Goal: Transaction & Acquisition: Obtain resource

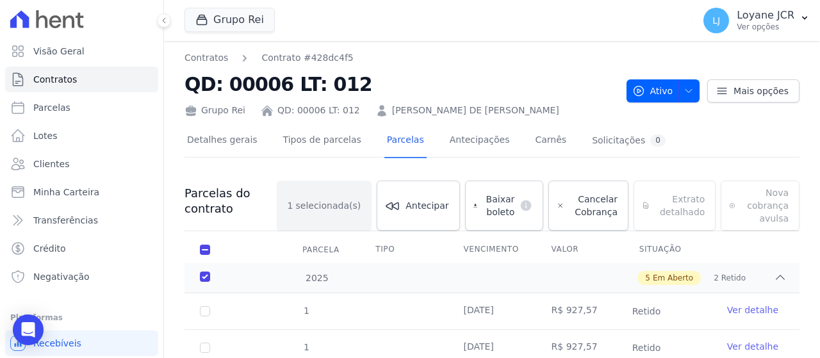
scroll to position [13, 0]
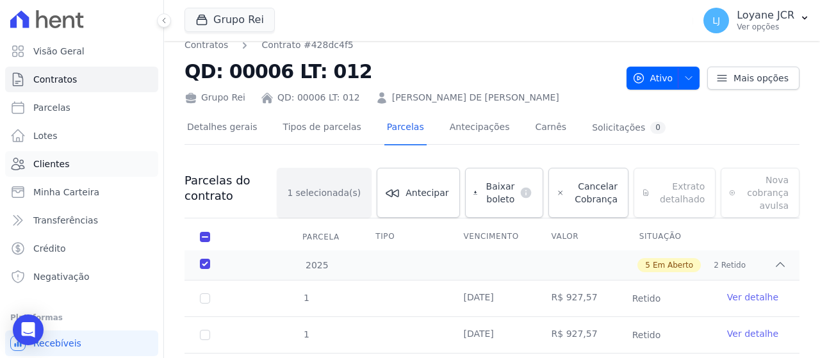
click at [79, 157] on link "Clientes" at bounding box center [81, 164] width 153 height 26
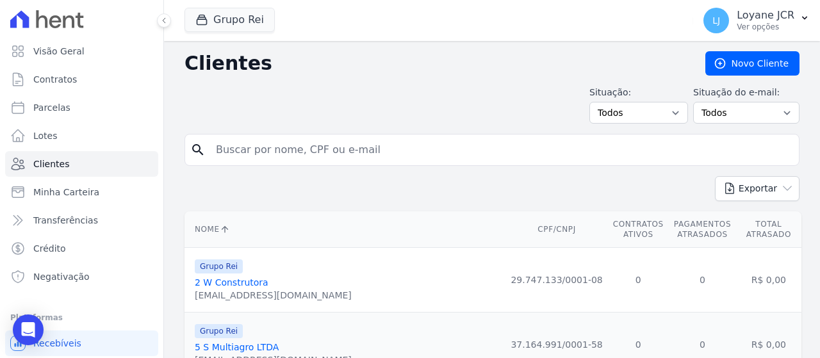
click at [361, 148] on input "search" at bounding box center [501, 150] width 586 height 26
paste input "[PERSON_NAME]"
type input "[PERSON_NAME]"
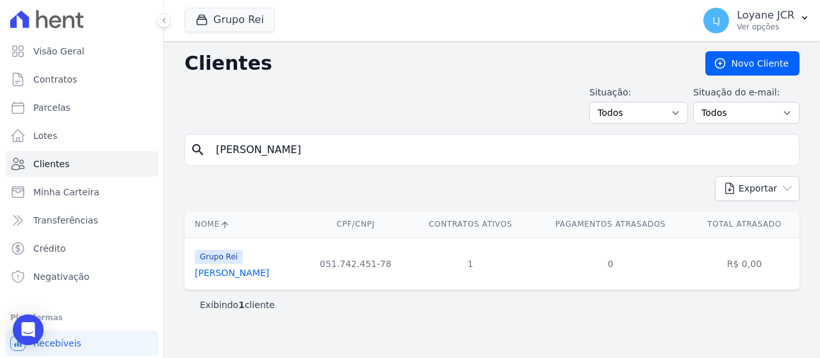
click at [269, 277] on link "[PERSON_NAME]" at bounding box center [232, 273] width 74 height 10
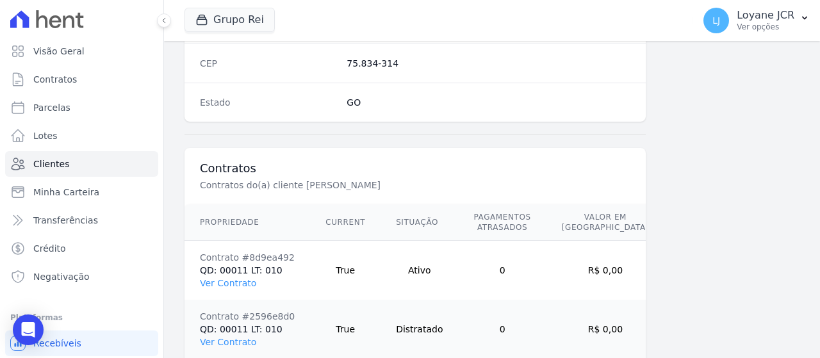
scroll to position [904, 0]
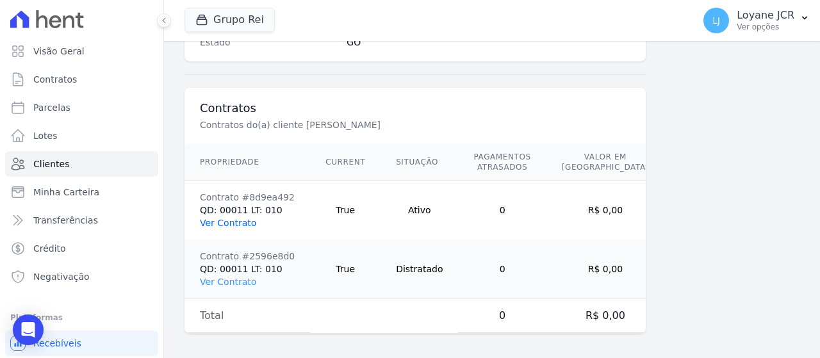
click at [222, 219] on link "Ver Contrato" at bounding box center [228, 223] width 56 height 10
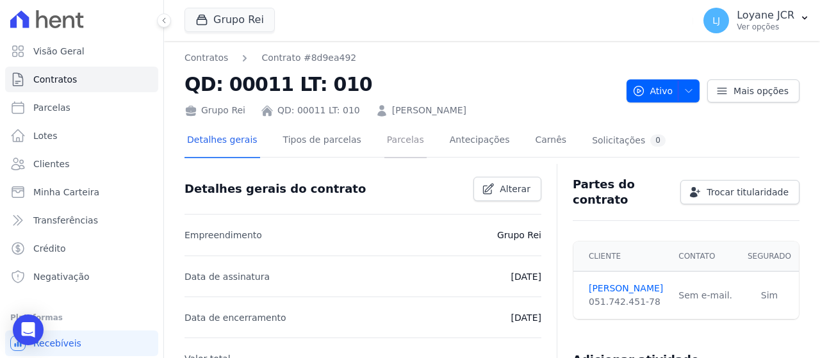
click at [392, 138] on link "Parcelas" at bounding box center [406, 141] width 42 height 34
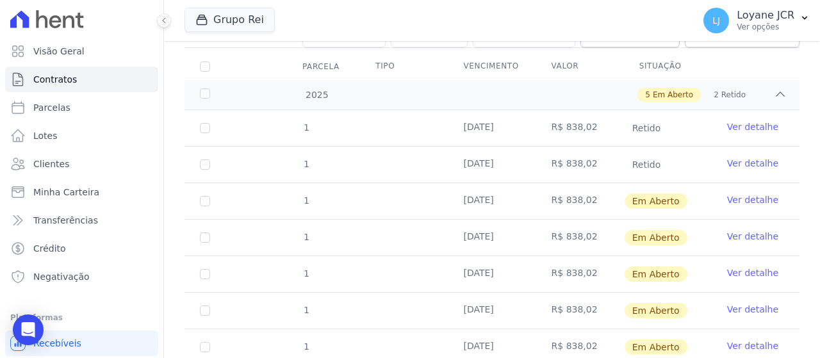
scroll to position [256, 0]
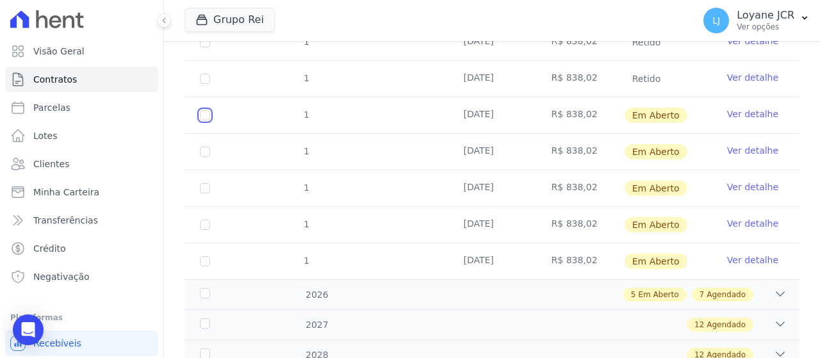
click at [208, 112] on input "checkbox" at bounding box center [205, 115] width 10 height 10
checkbox input "true"
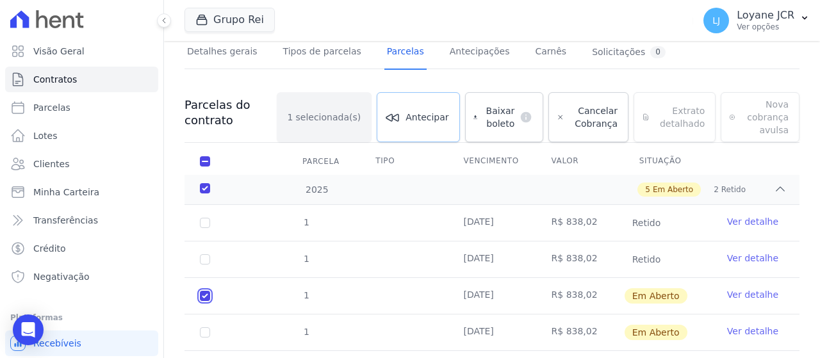
scroll to position [77, 0]
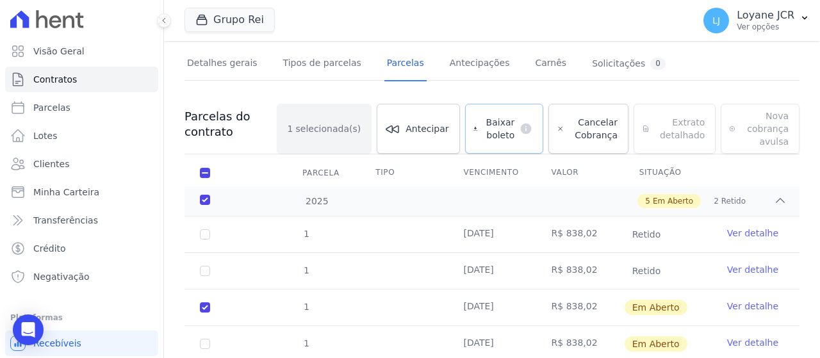
click at [508, 120] on span "Baixar boleto" at bounding box center [499, 129] width 32 height 26
